Goal: Transaction & Acquisition: Purchase product/service

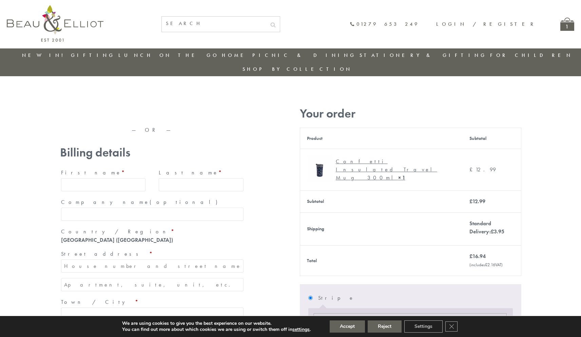
type input "[EMAIL_ADDRESS][DOMAIN_NAME]"
type input "[PERSON_NAME]"
type input "23, [GEOGRAPHIC_DATA], [GEOGRAPHIC_DATA]"
type input "[GEOGRAPHIC_DATA]"
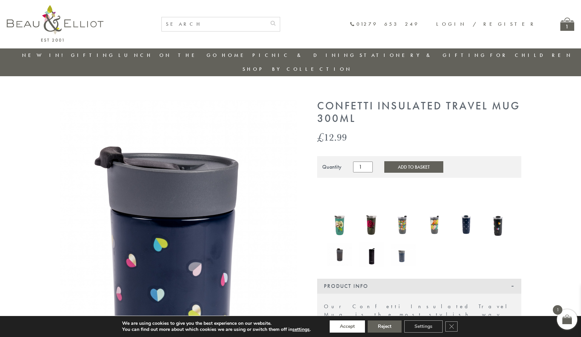
click at [347, 327] on button "Accept" at bounding box center [347, 327] width 35 height 12
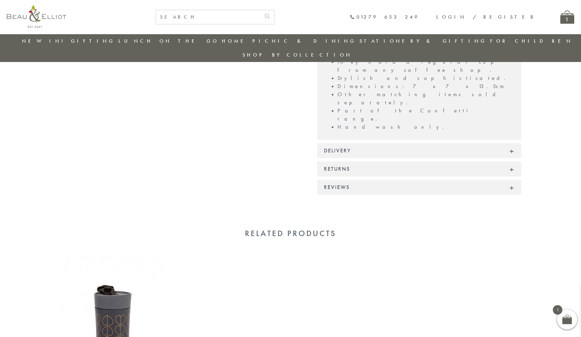
scroll to position [474, 0]
